Goal: Browse casually: Explore the website without a specific task or goal

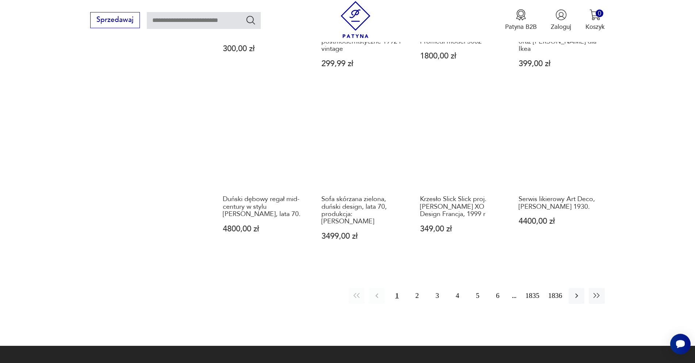
scroll to position [683, 0]
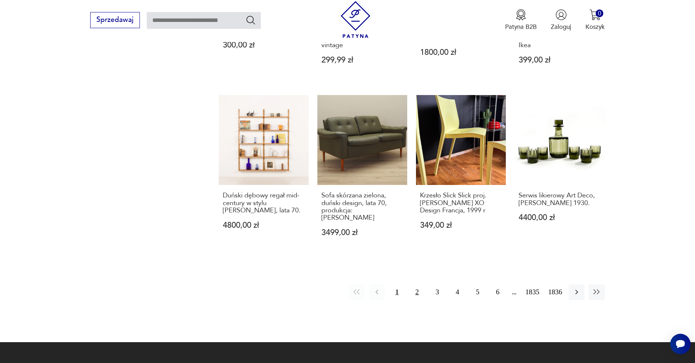
click at [418, 284] on button "2" at bounding box center [417, 292] width 16 height 16
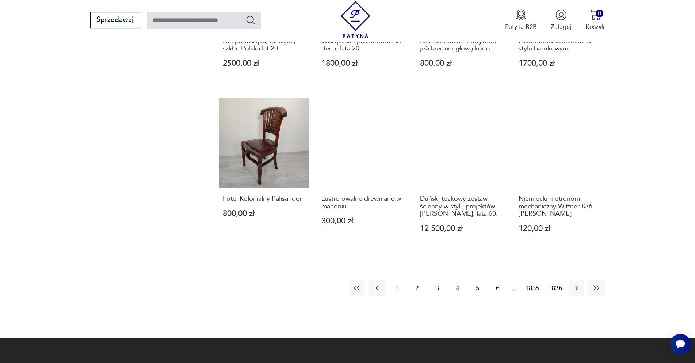
scroll to position [683, 0]
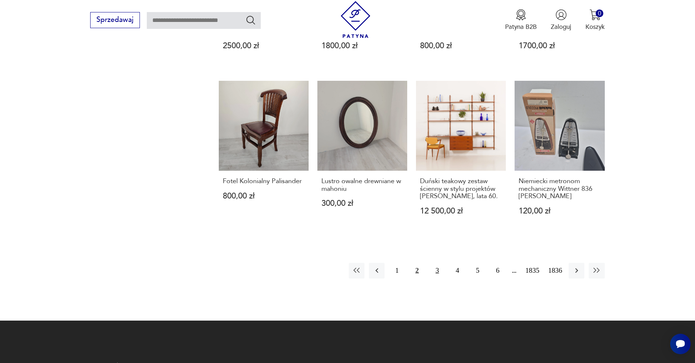
click at [438, 266] on button "3" at bounding box center [438, 271] width 16 height 16
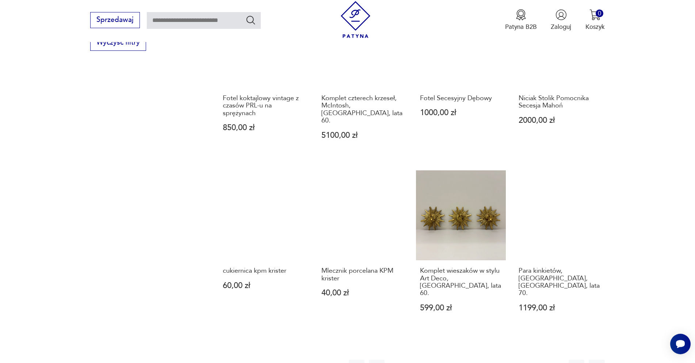
scroll to position [645, 0]
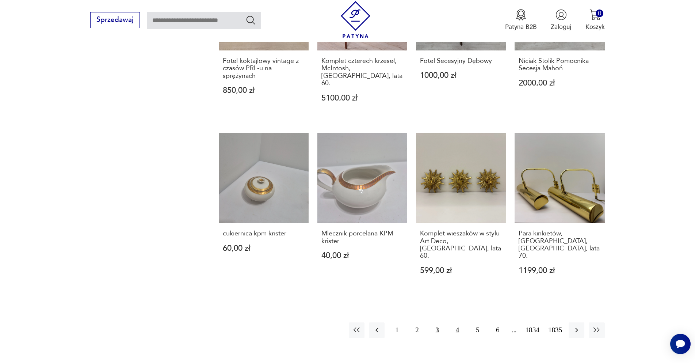
click at [454, 322] on button "4" at bounding box center [458, 330] width 16 height 16
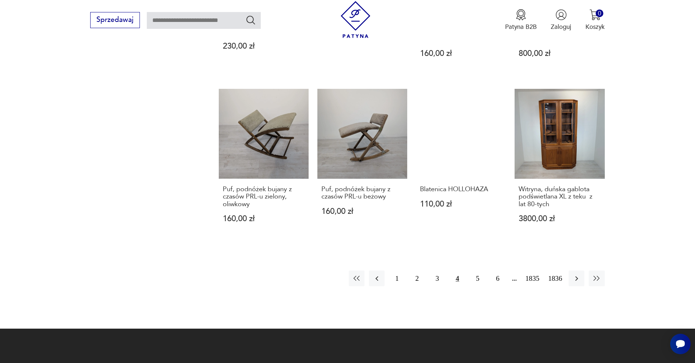
scroll to position [683, 0]
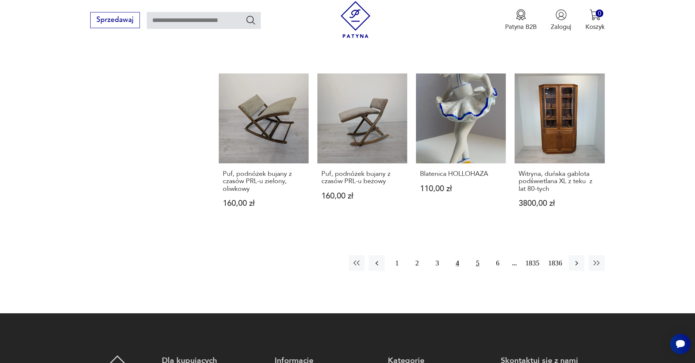
click at [477, 258] on button "5" at bounding box center [478, 263] width 16 height 16
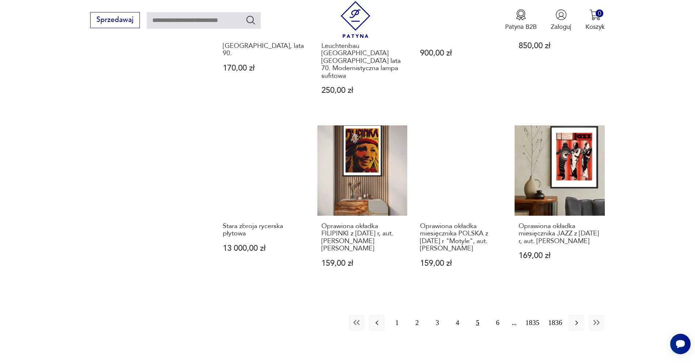
scroll to position [757, 0]
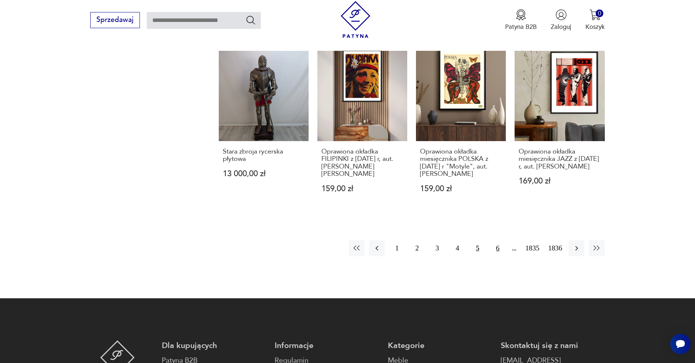
click at [495, 240] on button "6" at bounding box center [498, 248] width 16 height 16
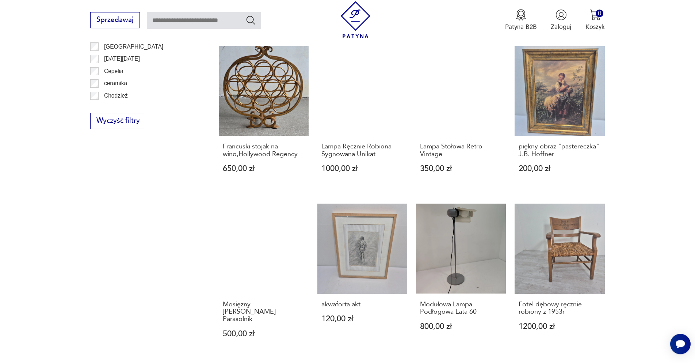
scroll to position [608, 0]
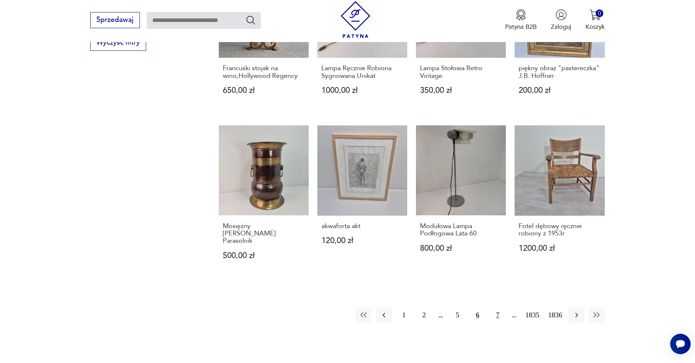
click at [499, 309] on button "7" at bounding box center [498, 315] width 16 height 16
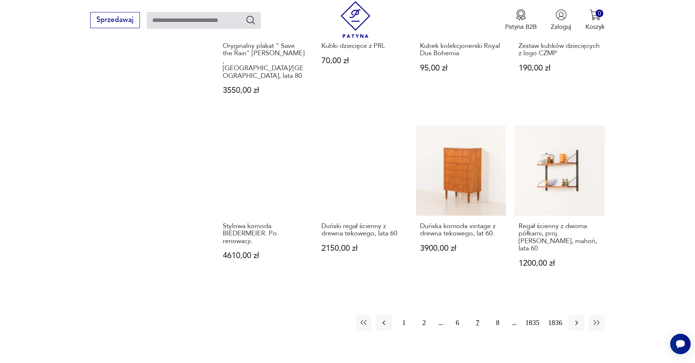
scroll to position [683, 0]
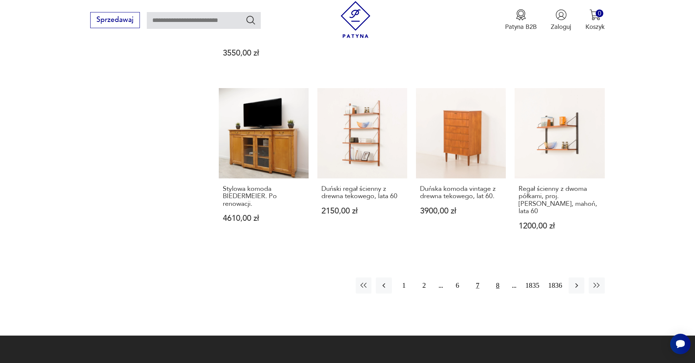
click at [495, 277] on button "8" at bounding box center [498, 285] width 16 height 16
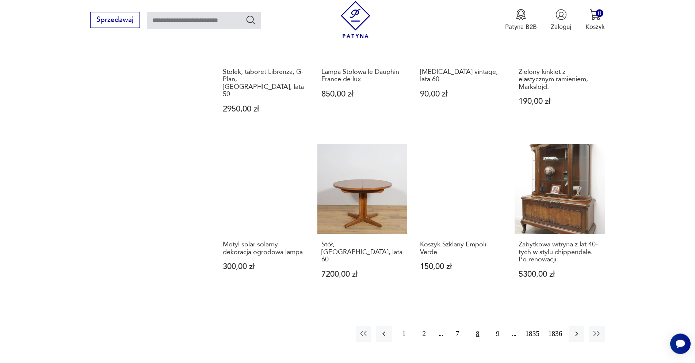
scroll to position [645, 0]
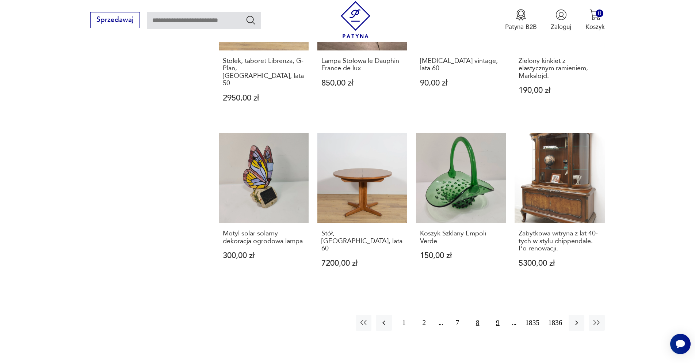
click at [497, 314] on button "9" at bounding box center [498, 322] width 16 height 16
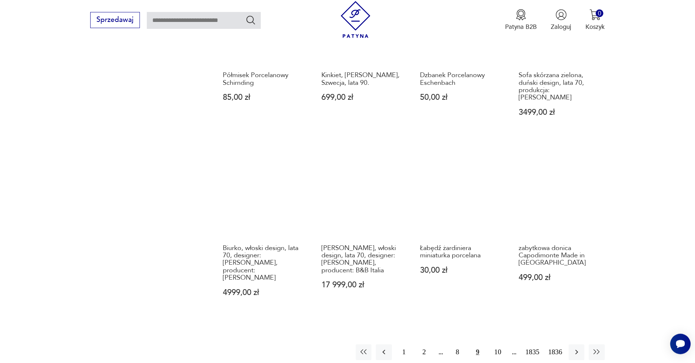
scroll to position [645, 0]
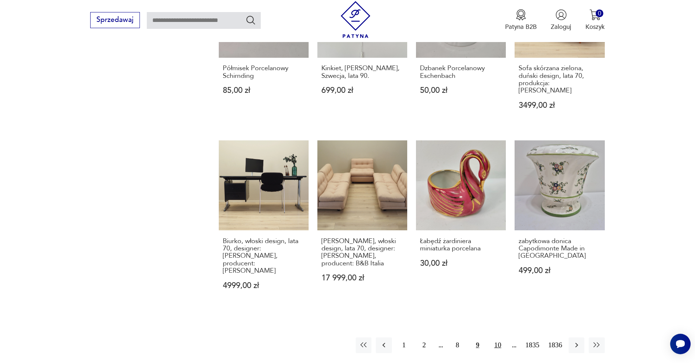
click at [500, 337] on button "10" at bounding box center [498, 345] width 16 height 16
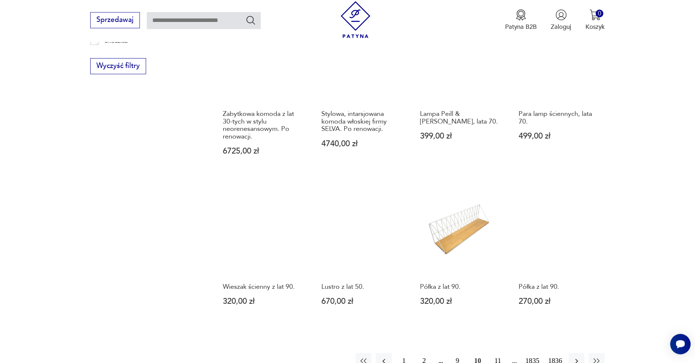
scroll to position [645, 0]
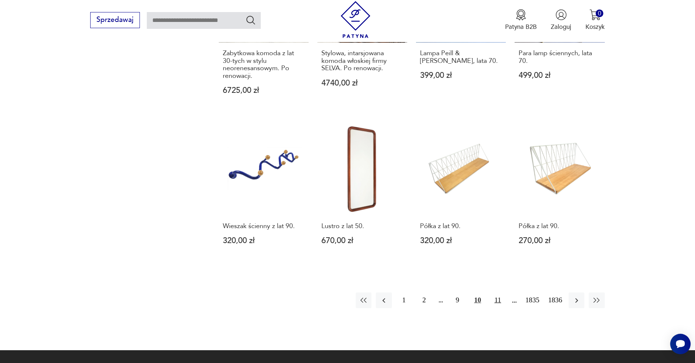
click at [495, 297] on button "11" at bounding box center [498, 300] width 16 height 16
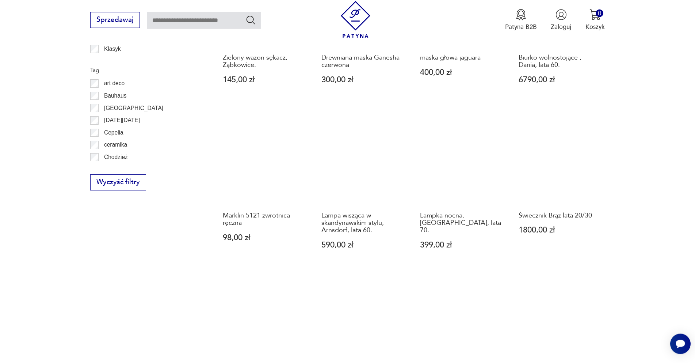
scroll to position [496, 0]
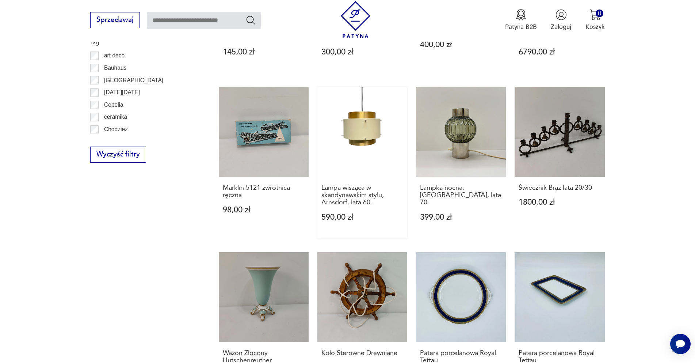
click at [366, 124] on link "Lampa wisząca w skandynawskim stylu, Arnsdorf, lata 60. 590,00 zł" at bounding box center [362, 162] width 90 height 151
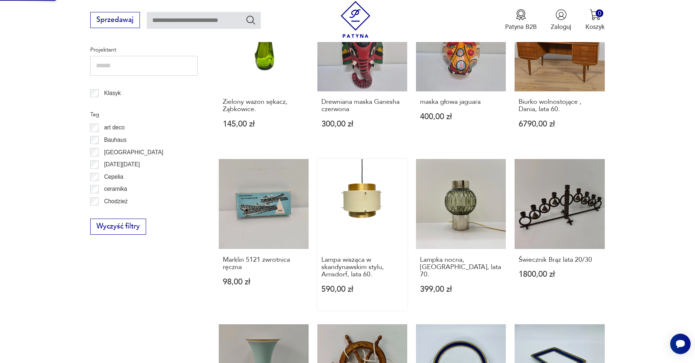
scroll to position [82, 0]
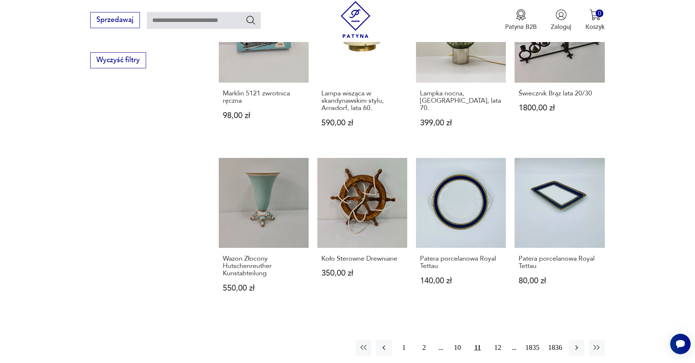
scroll to position [665, 0]
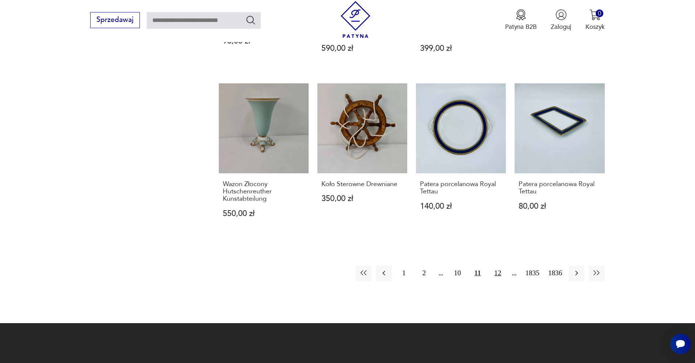
click at [501, 269] on button "12" at bounding box center [498, 273] width 16 height 16
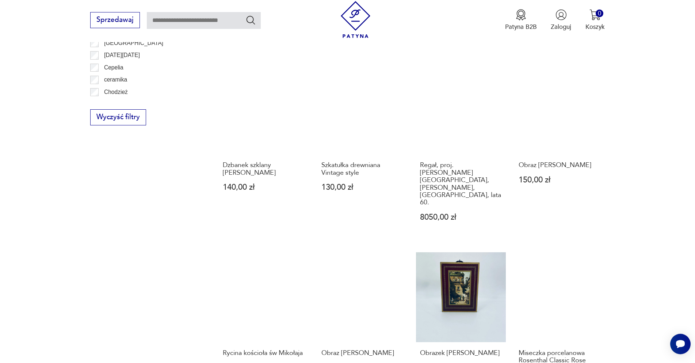
scroll to position [683, 0]
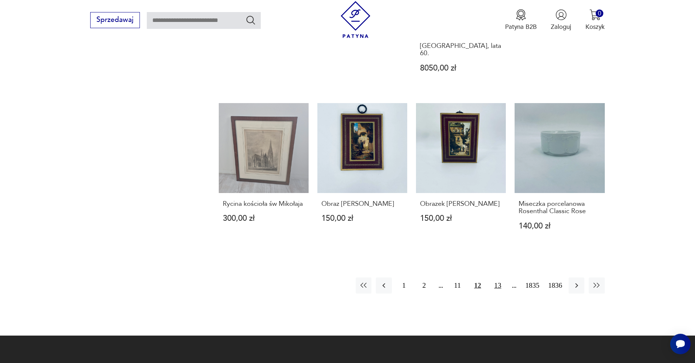
click at [498, 277] on button "13" at bounding box center [498, 285] width 16 height 16
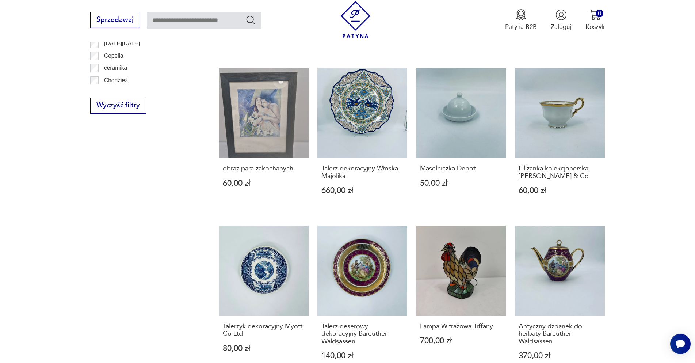
scroll to position [645, 0]
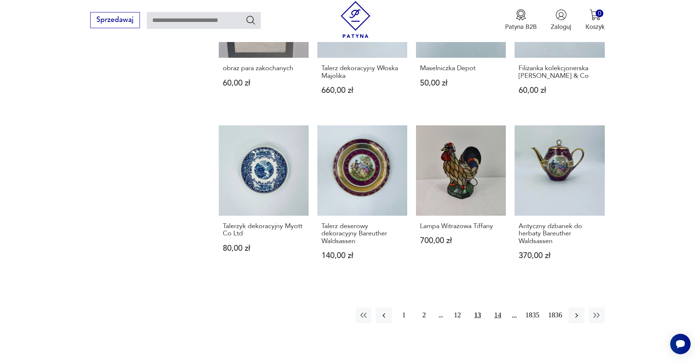
click at [495, 307] on button "14" at bounding box center [498, 315] width 16 height 16
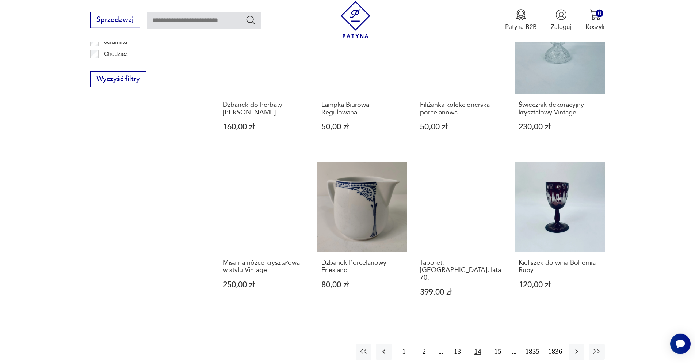
scroll to position [645, 0]
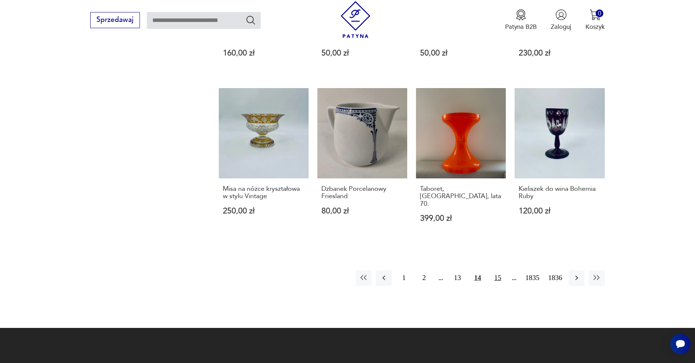
click at [497, 273] on button "15" at bounding box center [498, 278] width 16 height 16
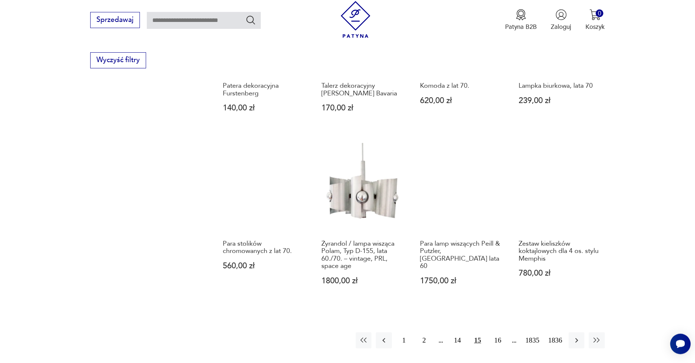
scroll to position [608, 0]
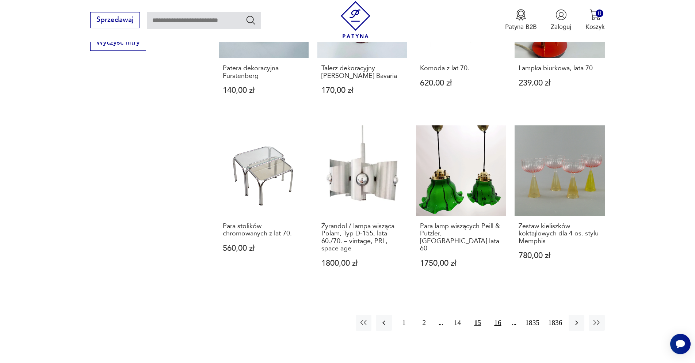
click at [497, 324] on button "16" at bounding box center [498, 322] width 16 height 16
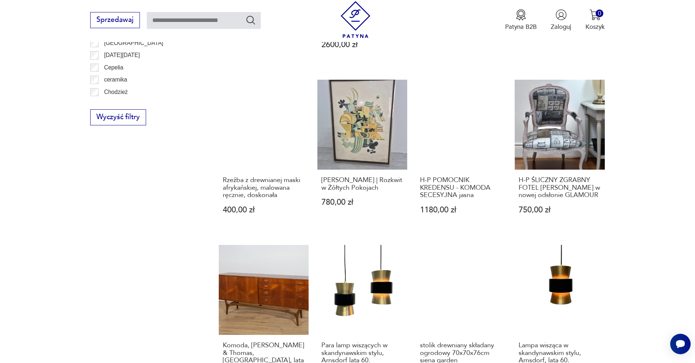
scroll to position [645, 0]
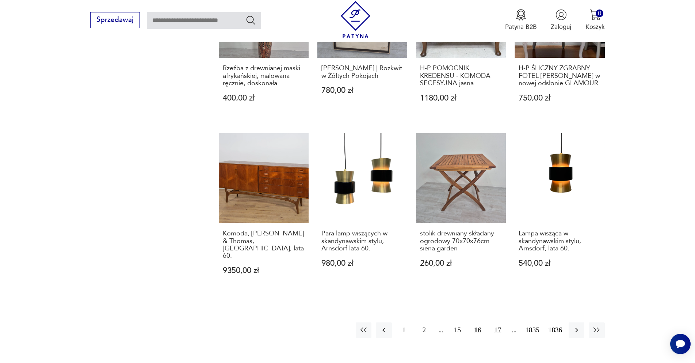
click at [495, 335] on button "17" at bounding box center [498, 330] width 16 height 16
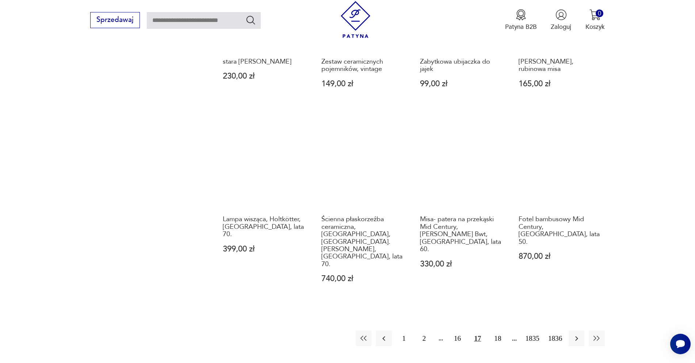
scroll to position [645, 0]
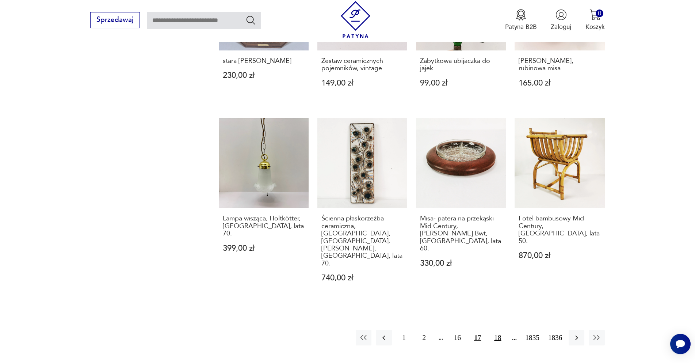
click at [496, 329] on button "18" at bounding box center [498, 337] width 16 height 16
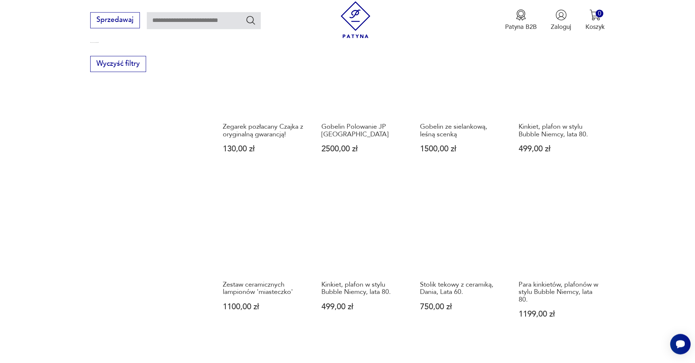
scroll to position [608, 0]
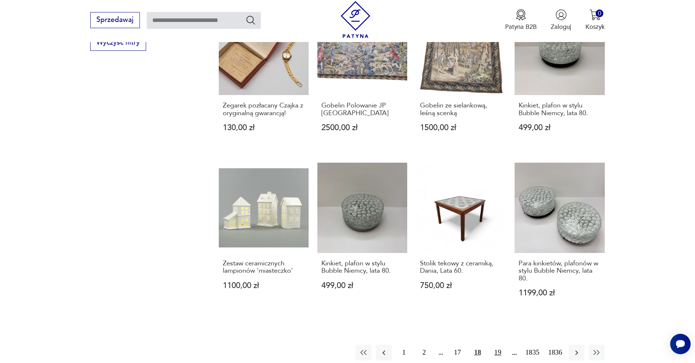
click at [500, 344] on button "19" at bounding box center [498, 352] width 16 height 16
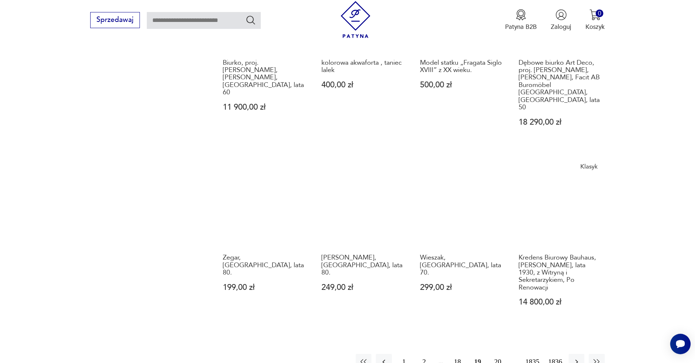
scroll to position [645, 0]
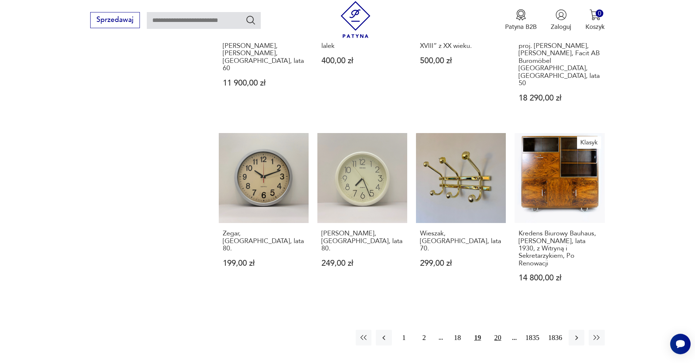
click at [499, 329] on button "20" at bounding box center [498, 337] width 16 height 16
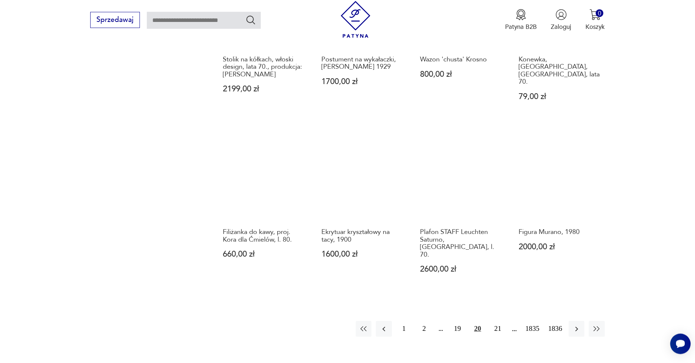
scroll to position [683, 0]
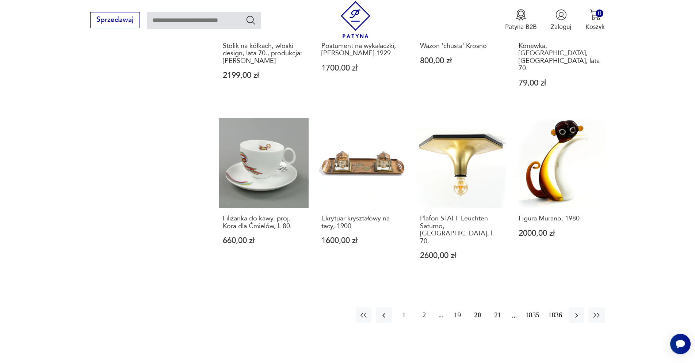
click at [497, 307] on button "21" at bounding box center [498, 315] width 16 height 16
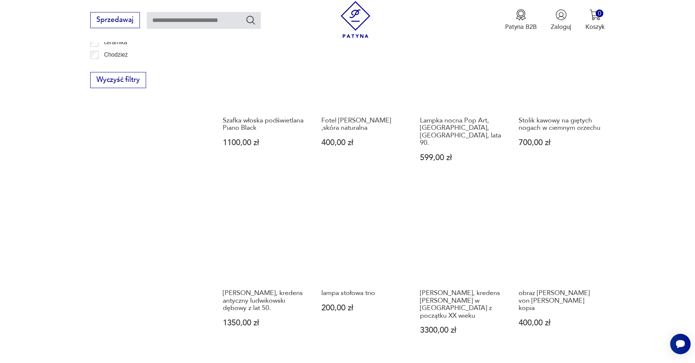
scroll to position [683, 0]
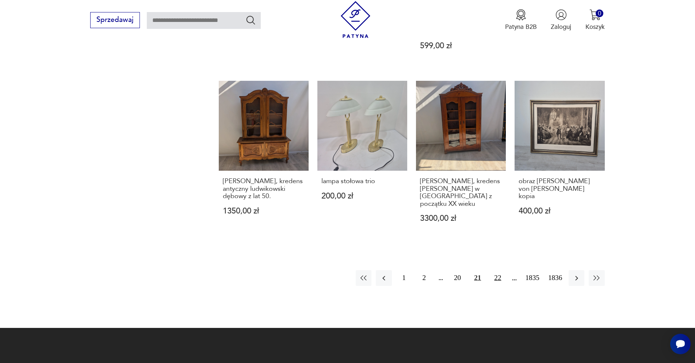
click at [499, 270] on button "22" at bounding box center [498, 278] width 16 height 16
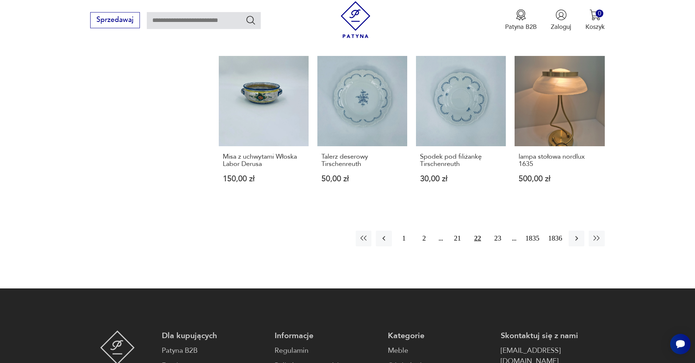
scroll to position [757, 0]
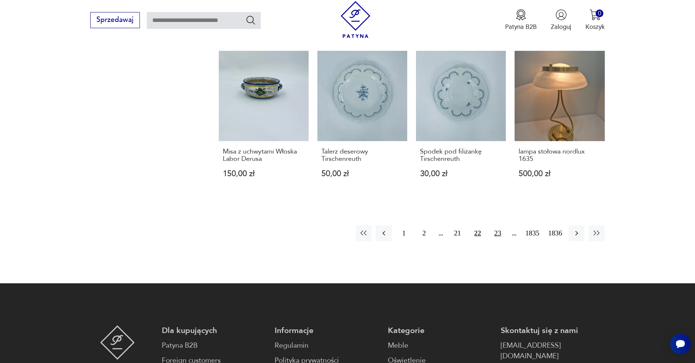
click at [499, 228] on button "23" at bounding box center [498, 233] width 16 height 16
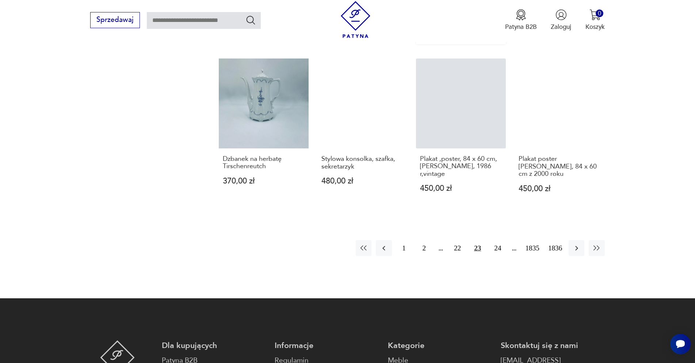
scroll to position [832, 0]
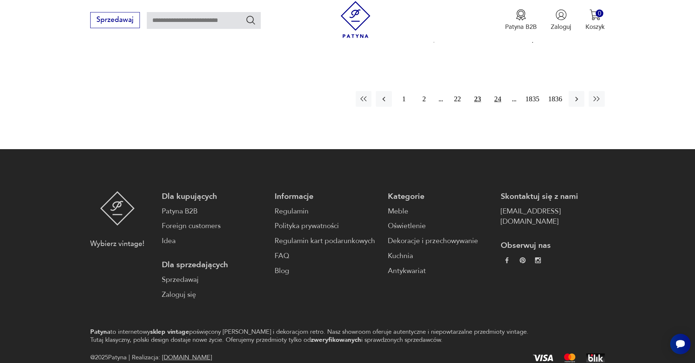
click at [497, 103] on button "24" at bounding box center [498, 99] width 16 height 16
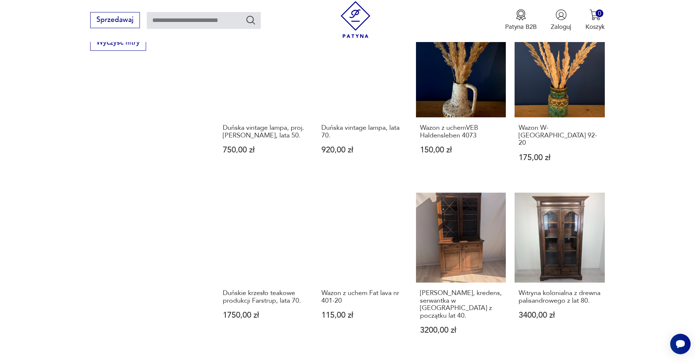
scroll to position [757, 0]
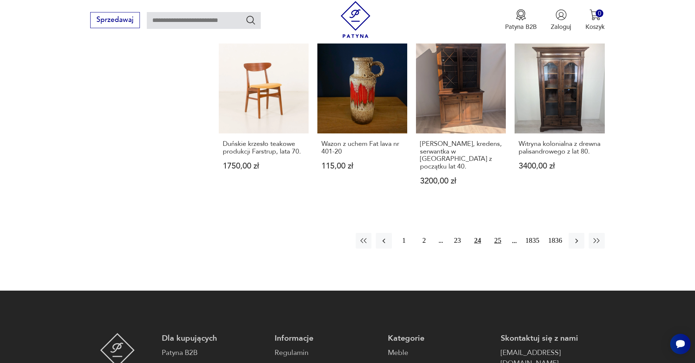
click at [496, 233] on button "25" at bounding box center [498, 241] width 16 height 16
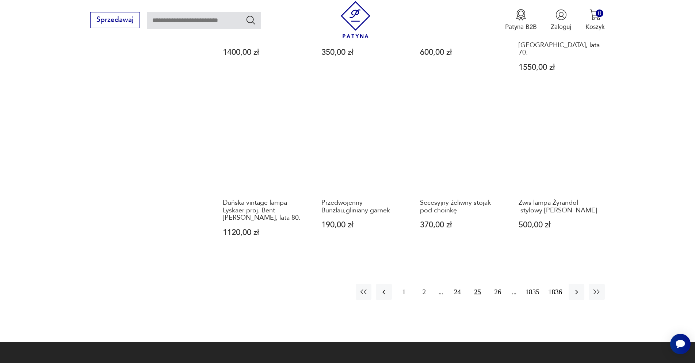
scroll to position [683, 0]
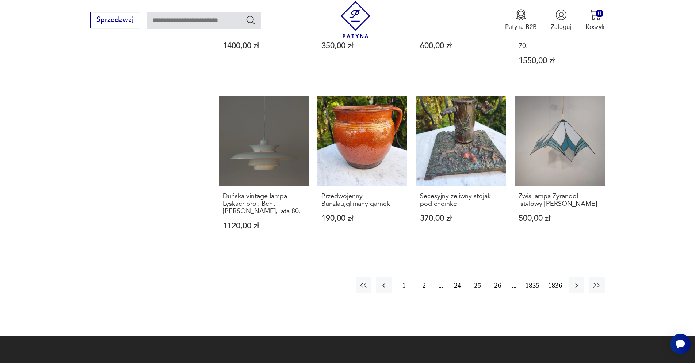
click at [495, 277] on button "26" at bounding box center [498, 285] width 16 height 16
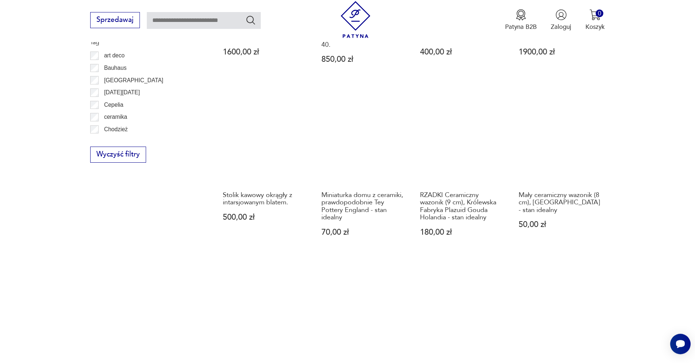
scroll to position [534, 0]
